Goal: Transaction & Acquisition: Purchase product/service

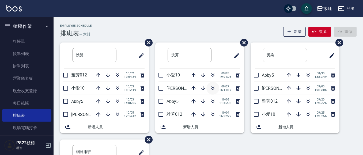
click at [212, 88] on icon "button" at bounding box center [213, 88] width 3 height 2
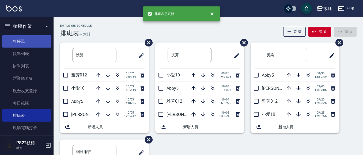
click at [28, 42] on link "打帳單" at bounding box center [26, 41] width 49 height 12
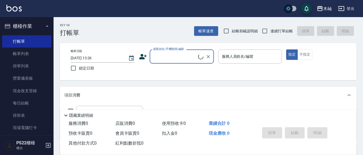
click at [169, 58] on input "顧客姓名/手機號碼/編號" at bounding box center [175, 56] width 46 height 9
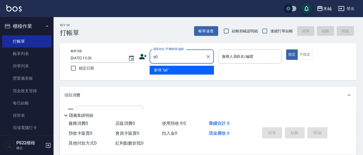
type input "q"
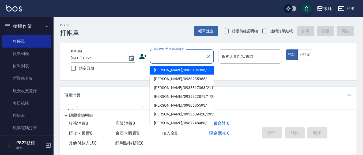
type input "9"
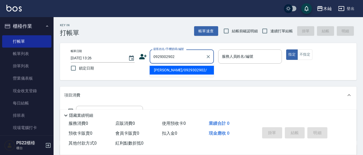
type input "[PERSON_NAME]/0929302902/"
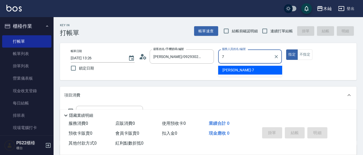
type input "[PERSON_NAME]-7"
type button "true"
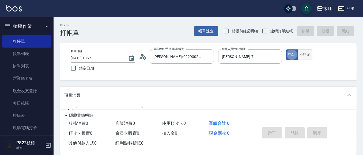
click at [305, 56] on button "不指定" at bounding box center [305, 55] width 15 height 10
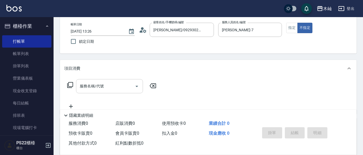
drag, startPoint x: 118, startPoint y: 84, endPoint x: 115, endPoint y: 83, distance: 2.9
click at [117, 84] on input "服務名稱/代號" at bounding box center [105, 86] width 54 height 9
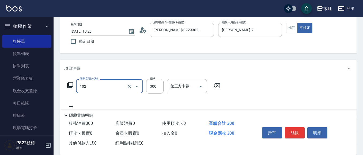
type input "精油洗髮(102)"
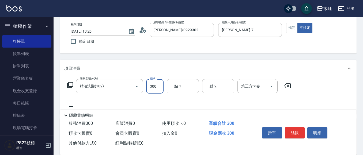
click at [154, 85] on input "300" at bounding box center [154, 86] width 17 height 14
type input "400"
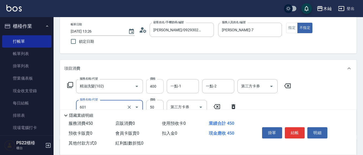
type input "吹捲(601)"
type input "100"
click at [298, 137] on div "掛單 結帳 明細" at bounding box center [295, 133] width 70 height 17
click at [295, 133] on button "結帳" at bounding box center [295, 133] width 20 height 11
